Goal: Transaction & Acquisition: Book appointment/travel/reservation

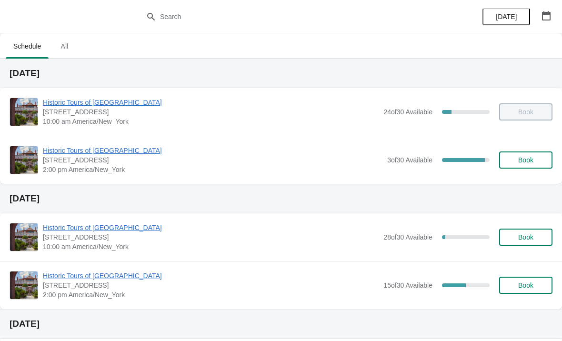
click at [117, 155] on span "Historic Tours of [GEOGRAPHIC_DATA]" at bounding box center [212, 151] width 339 height 10
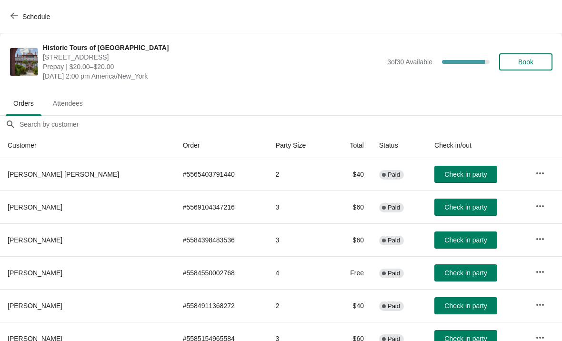
click at [457, 169] on button "Check in party" at bounding box center [465, 174] width 63 height 17
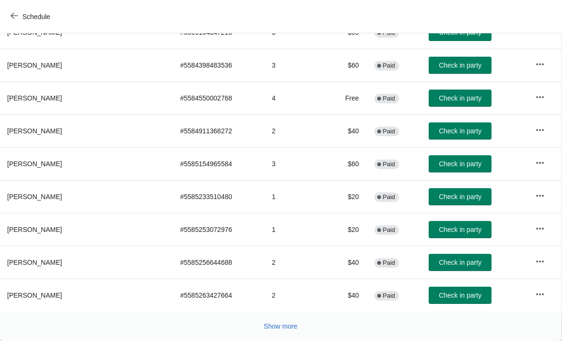
scroll to position [175, 0]
click at [282, 328] on span "Show more" at bounding box center [281, 326] width 34 height 8
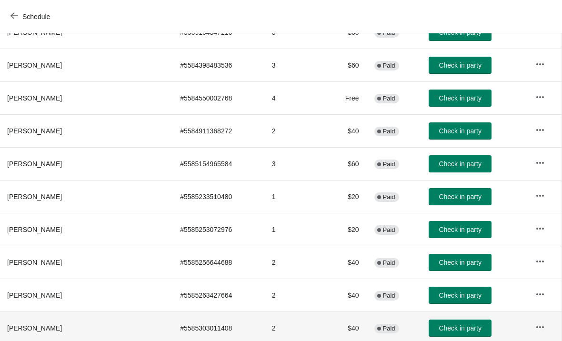
click at [287, 320] on td "2" at bounding box center [295, 327] width 62 height 33
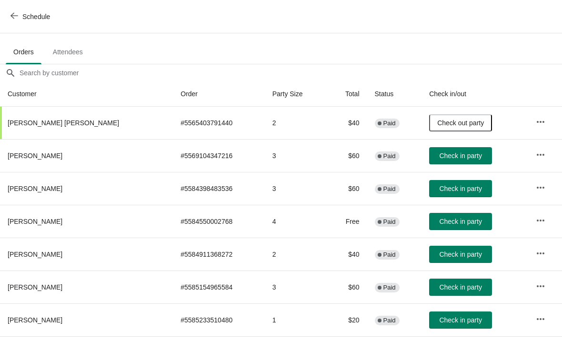
scroll to position [51, 0]
click at [457, 154] on span "Check in party" at bounding box center [460, 156] width 42 height 8
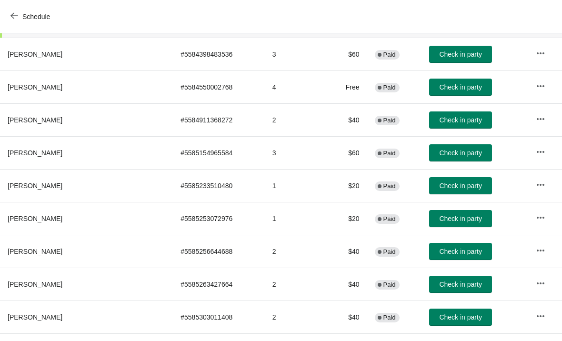
scroll to position [186, 0]
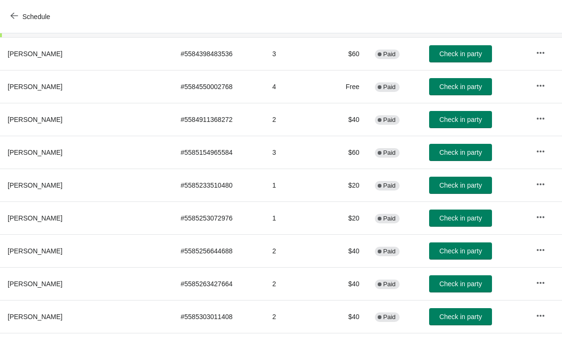
click at [459, 284] on span "Check in party" at bounding box center [460, 284] width 42 height 8
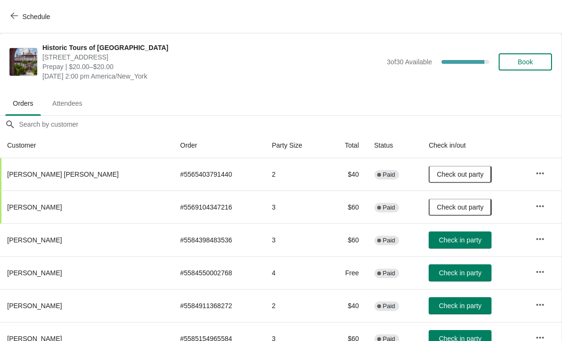
scroll to position [0, 0]
click at [511, 61] on span "Book" at bounding box center [525, 62] width 36 height 8
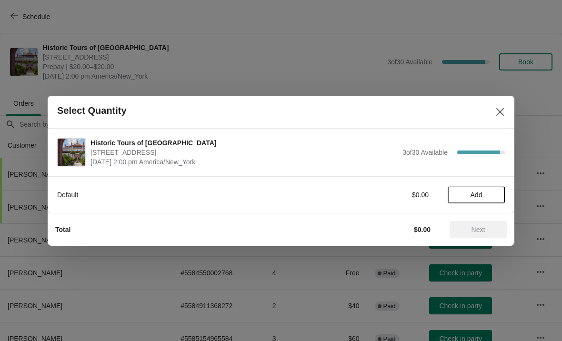
click at [475, 193] on span "Add" at bounding box center [476, 195] width 12 height 8
click at [492, 197] on icon at bounding box center [492, 194] width 10 height 10
click at [481, 227] on span "Next" at bounding box center [478, 230] width 14 height 8
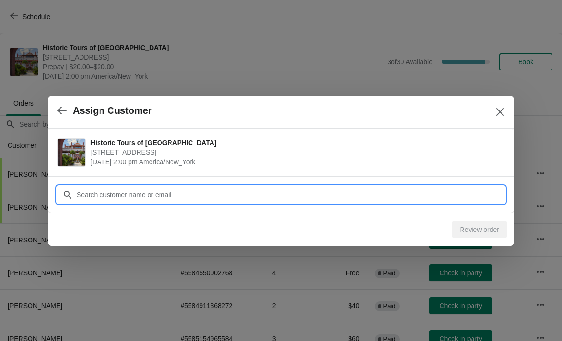
click at [334, 195] on input "Customer" at bounding box center [290, 194] width 428 height 17
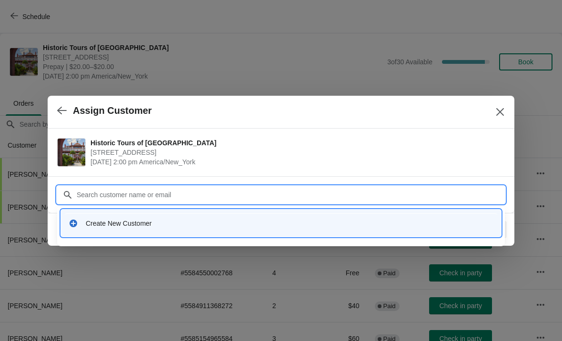
click at [170, 228] on div "Create New Customer" at bounding box center [281, 223] width 432 height 20
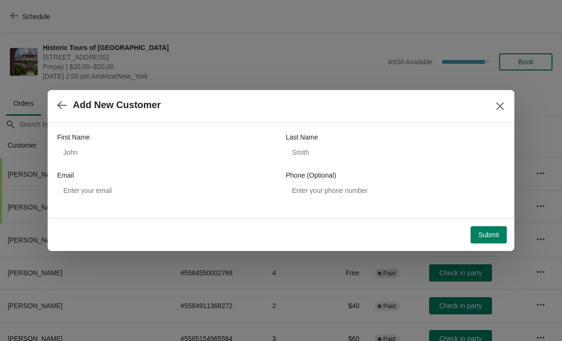
click at [211, 132] on div "First Name" at bounding box center [166, 137] width 219 height 10
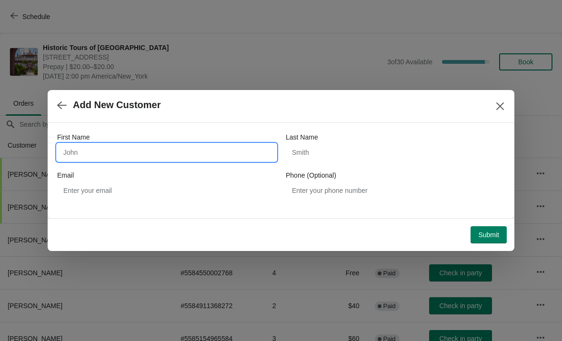
click at [188, 149] on input "First Name" at bounding box center [166, 152] width 219 height 17
type input "[PERSON_NAME]"
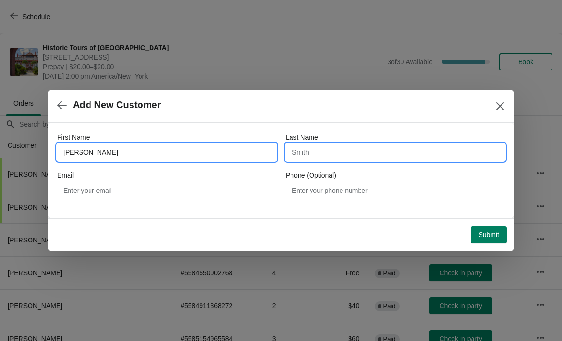
click at [404, 155] on input "Last Name" at bounding box center [395, 152] width 219 height 17
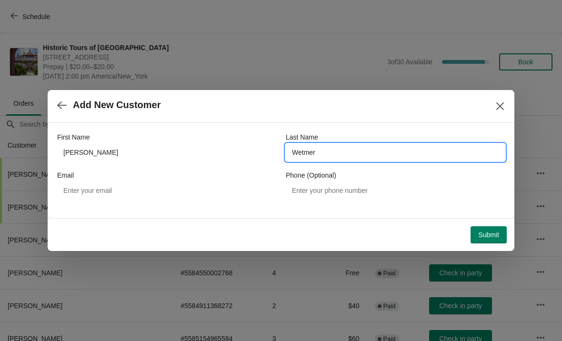
type input "Wetmer"
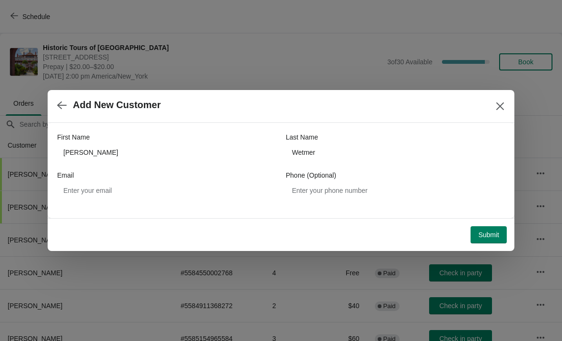
click at [486, 234] on span "Submit" at bounding box center [488, 235] width 21 height 8
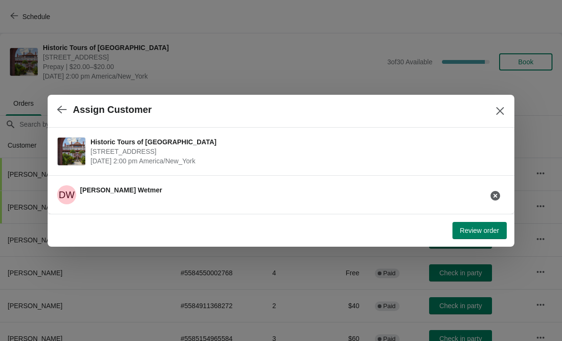
click at [465, 236] on button "Review order" at bounding box center [479, 230] width 54 height 17
